Goal: Use online tool/utility: Utilize a website feature to perform a specific function

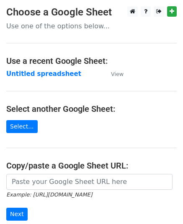
scroll to position [106, 0]
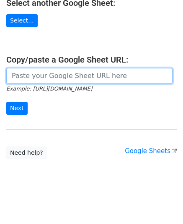
click at [33, 75] on input "url" at bounding box center [89, 76] width 166 height 16
paste input "[URL][DOMAIN_NAME]"
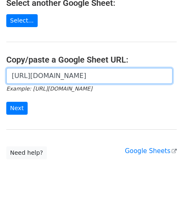
scroll to position [0, 199]
type input "[URL][DOMAIN_NAME]"
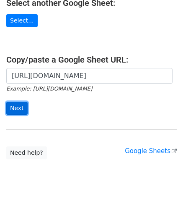
click at [13, 110] on input "Next" at bounding box center [16, 108] width 21 height 13
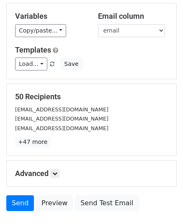
scroll to position [125, 0]
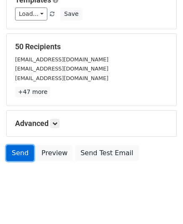
click at [18, 149] on link "Send" at bounding box center [20, 153] width 28 height 16
